Goal: Transaction & Acquisition: Download file/media

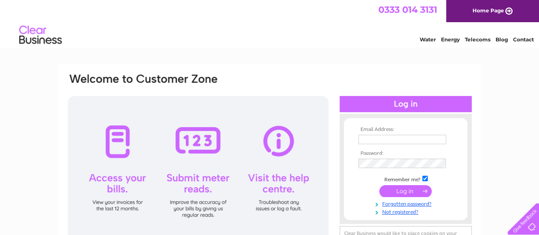
type input "Feedgeneralstore@hotmail.com"
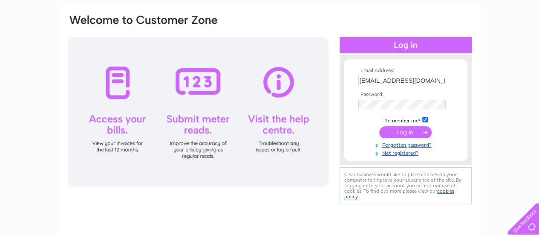
scroll to position [75, 0]
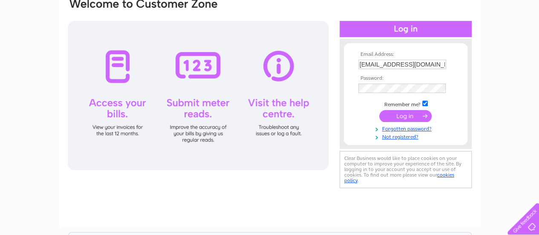
click at [410, 116] on input "submit" at bounding box center [405, 116] width 52 height 12
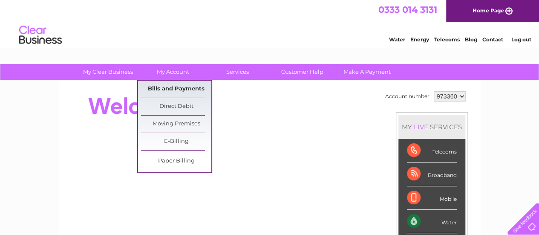
click at [181, 88] on link "Bills and Payments" at bounding box center [176, 88] width 70 height 17
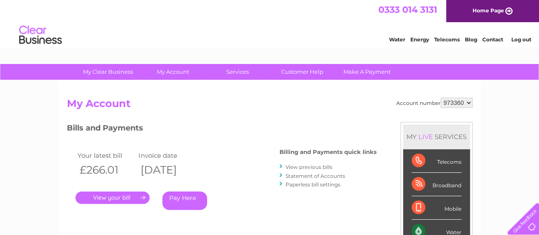
click at [301, 166] on link "View previous bills" at bounding box center [308, 167] width 47 height 6
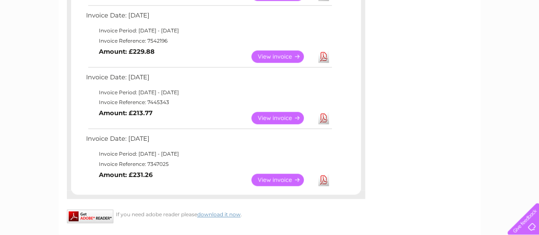
scroll to position [597, 0]
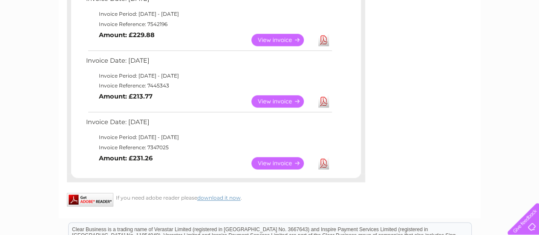
click at [324, 102] on link "Download" at bounding box center [323, 101] width 11 height 12
click at [324, 45] on link "Download" at bounding box center [323, 40] width 11 height 12
